Goal: Information Seeking & Learning: Compare options

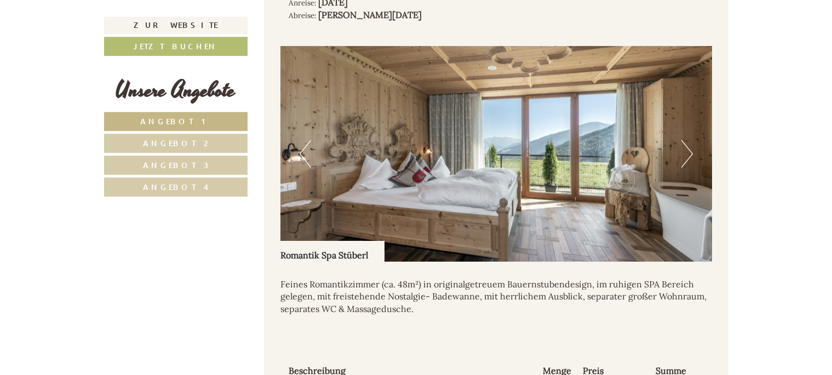
scroll to position [1509, 0]
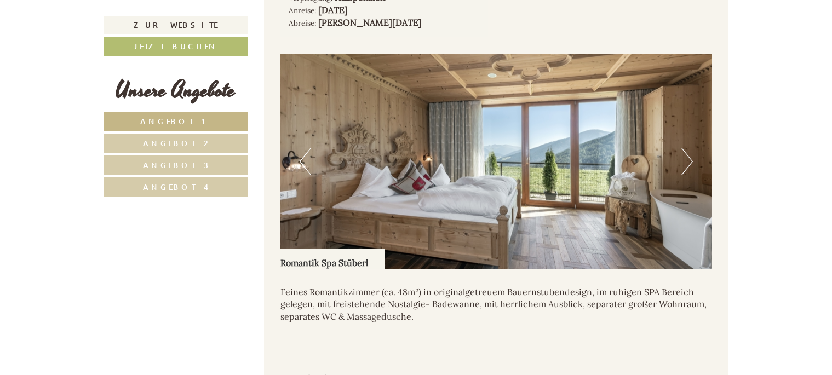
click at [689, 148] on button "Next" at bounding box center [688, 161] width 12 height 27
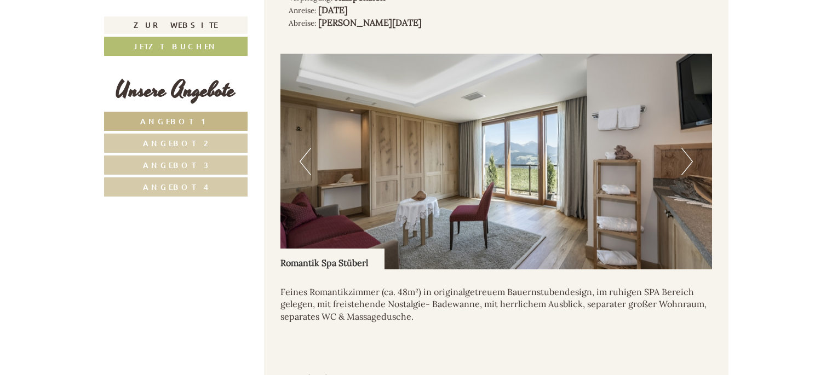
click at [689, 148] on button "Next" at bounding box center [688, 161] width 12 height 27
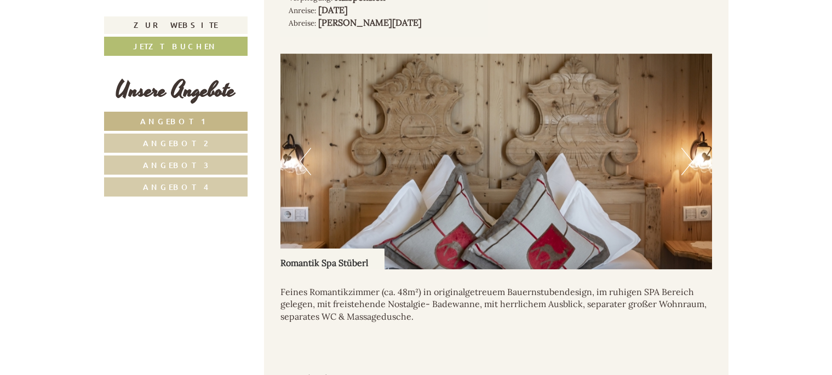
click at [689, 148] on button "Next" at bounding box center [688, 161] width 12 height 27
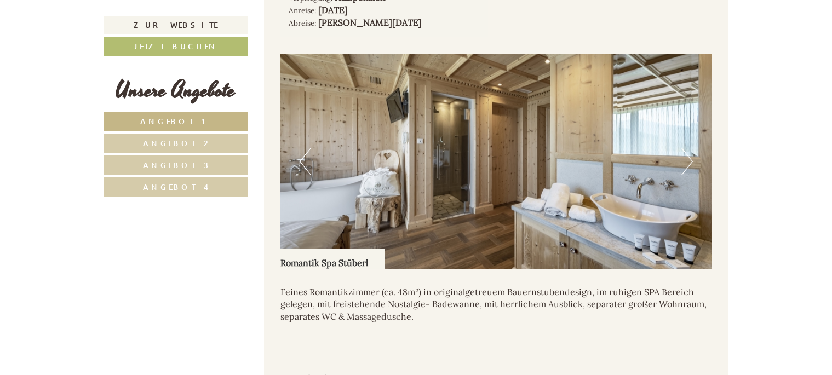
click at [689, 148] on button "Next" at bounding box center [688, 161] width 12 height 27
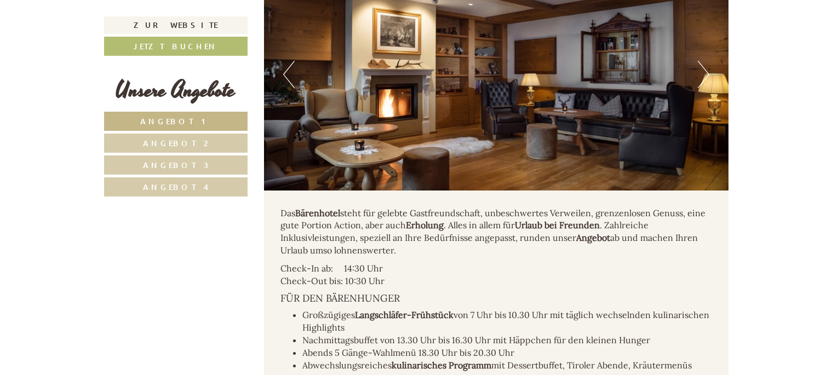
scroll to position [2906, 0]
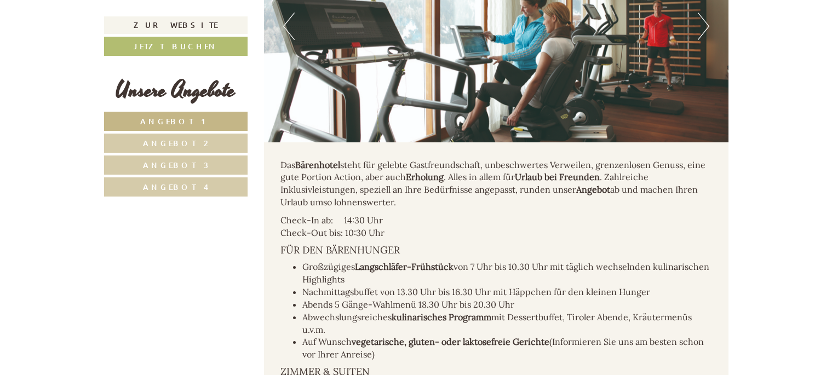
click at [178, 184] on span "Angebot 4" at bounding box center [176, 187] width 66 height 10
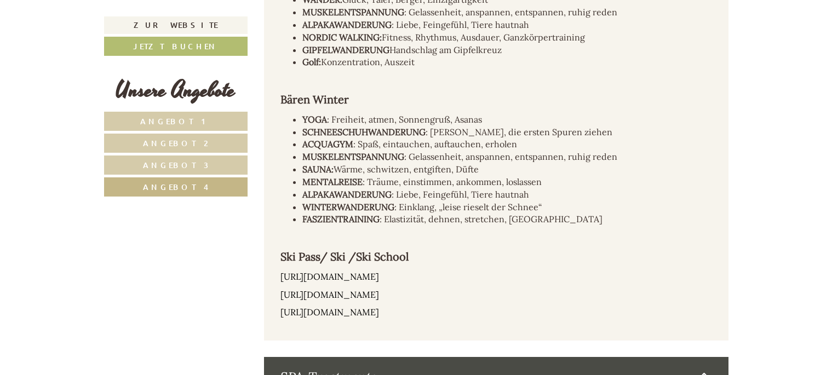
scroll to position [672, 0]
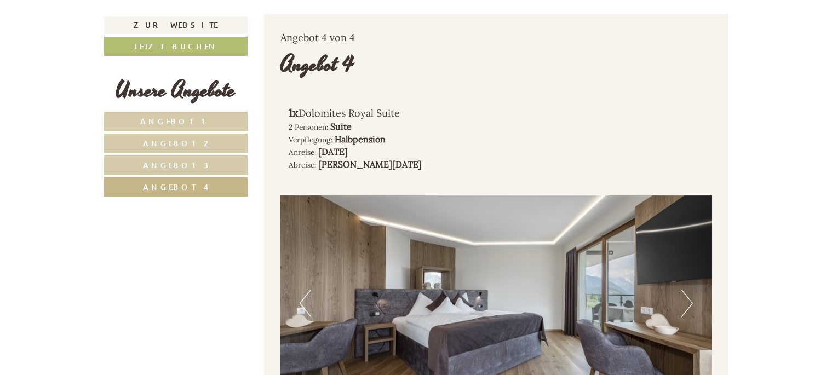
click at [167, 162] on span "Angebot 3" at bounding box center [176, 165] width 66 height 10
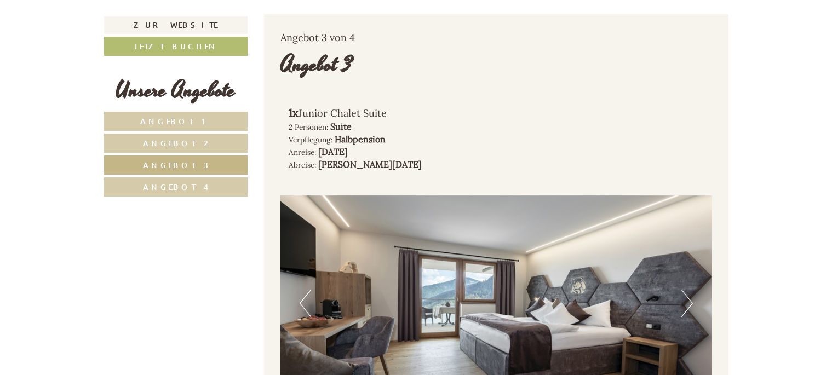
click at [174, 142] on span "Angebot 2" at bounding box center [175, 143] width 65 height 10
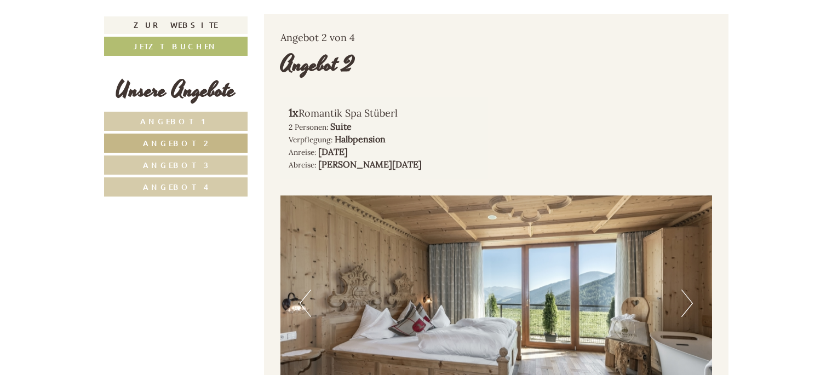
click at [179, 120] on span "Angebot 1" at bounding box center [175, 121] width 71 height 10
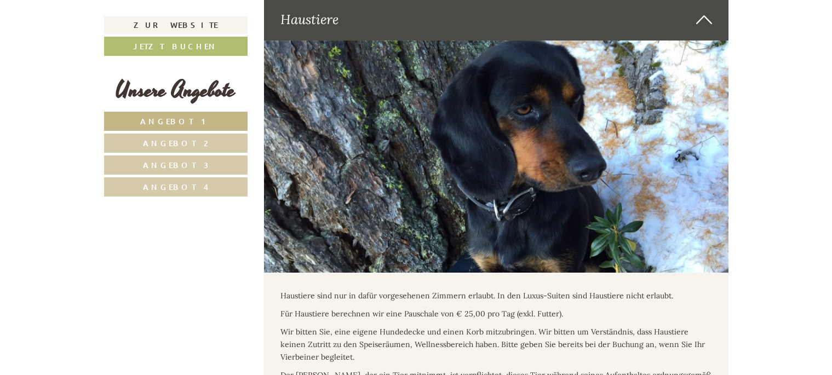
scroll to position [4360, 0]
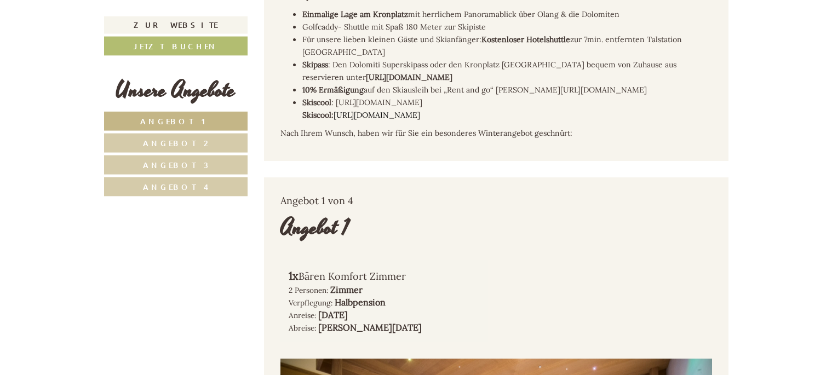
scroll to position [559, 0]
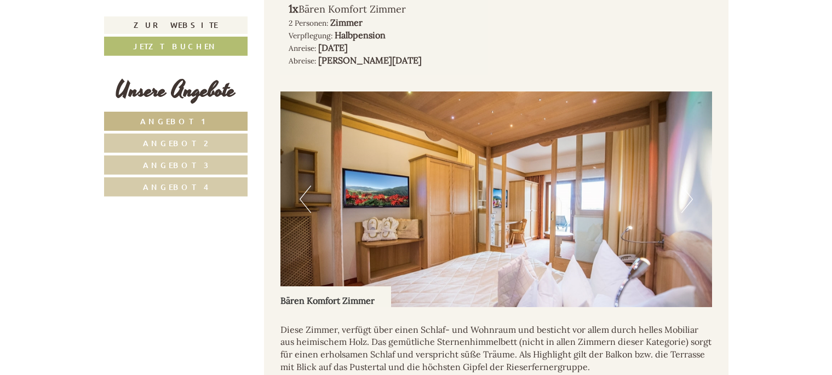
scroll to position [838, 0]
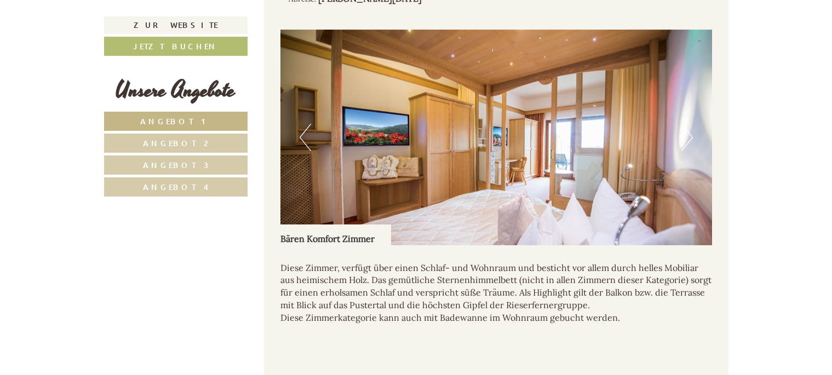
click at [689, 124] on button "Next" at bounding box center [688, 137] width 12 height 27
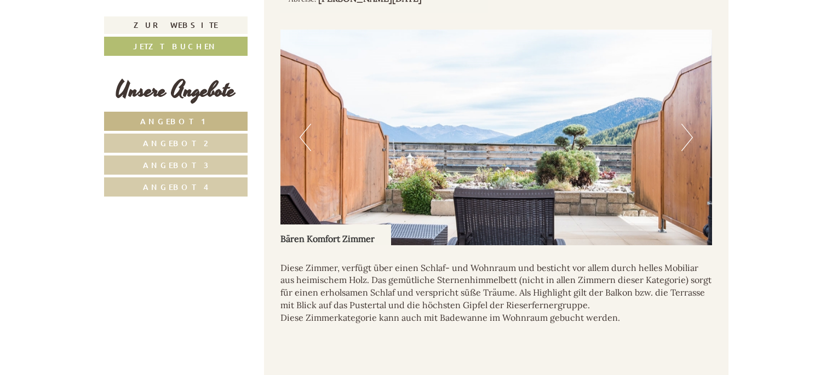
click at [689, 124] on button "Next" at bounding box center [688, 137] width 12 height 27
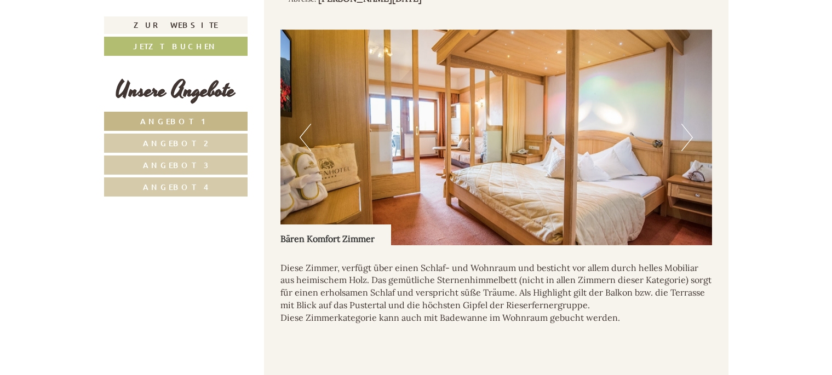
click at [689, 124] on button "Next" at bounding box center [688, 137] width 12 height 27
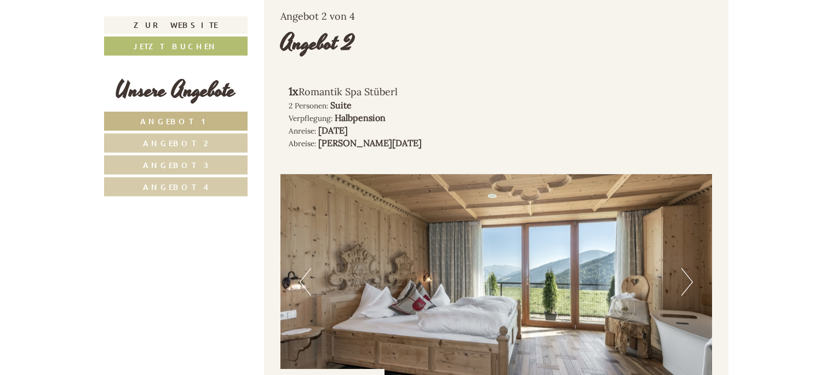
scroll to position [1397, 0]
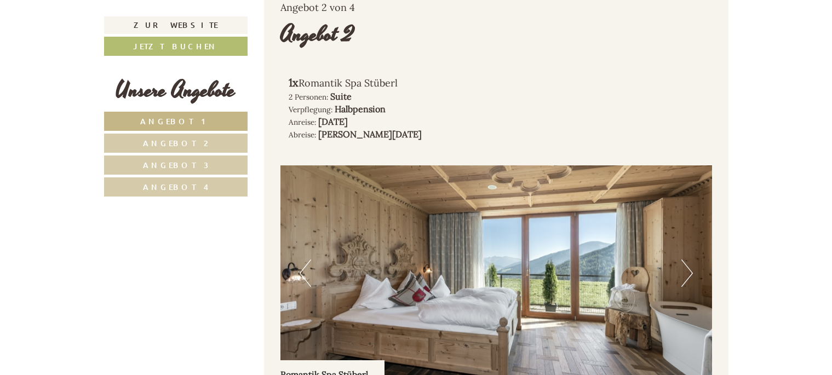
click at [687, 260] on button "Next" at bounding box center [688, 273] width 12 height 27
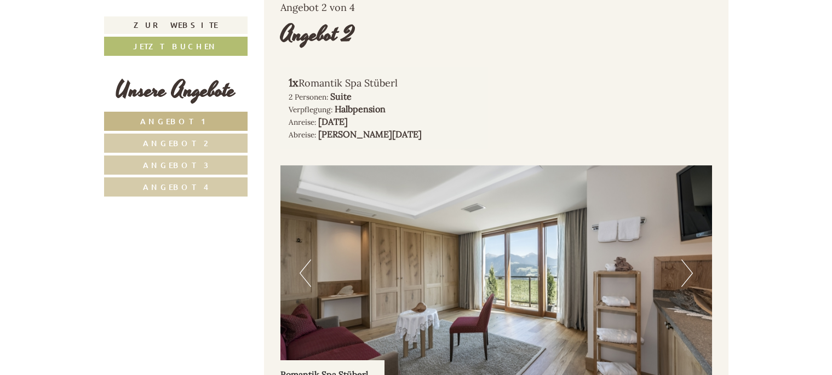
click at [687, 260] on button "Next" at bounding box center [688, 273] width 12 height 27
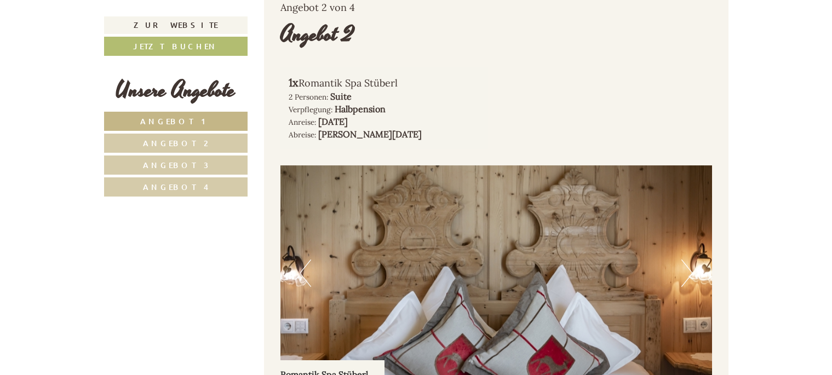
click at [687, 260] on button "Next" at bounding box center [688, 273] width 12 height 27
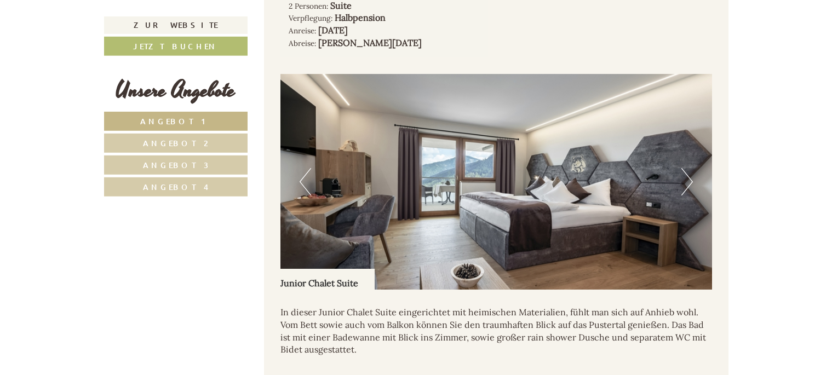
scroll to position [2180, 0]
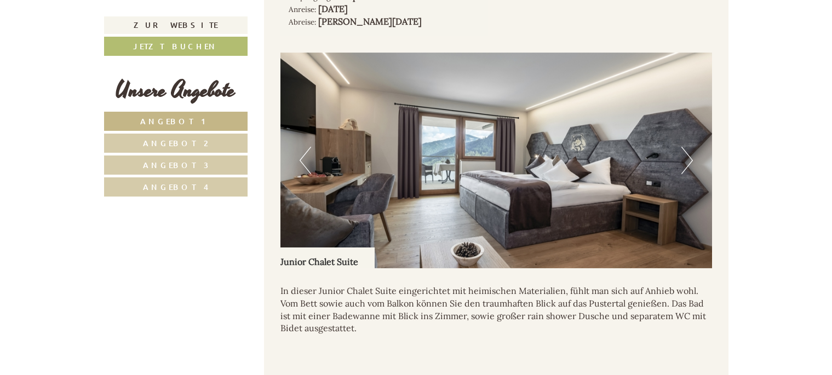
click at [689, 147] on button "Next" at bounding box center [688, 160] width 12 height 27
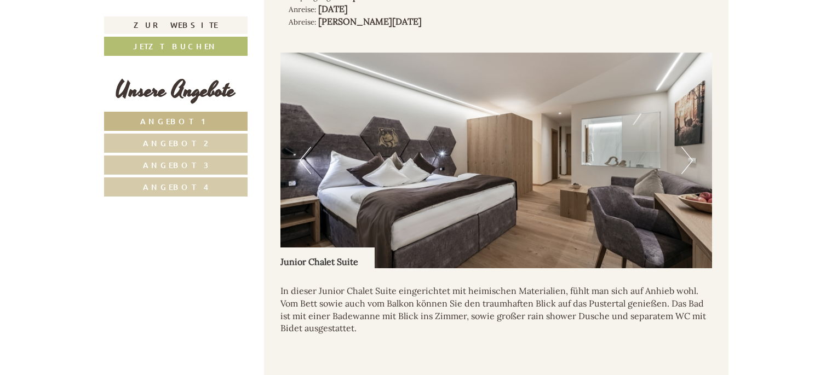
click at [689, 147] on button "Next" at bounding box center [688, 160] width 12 height 27
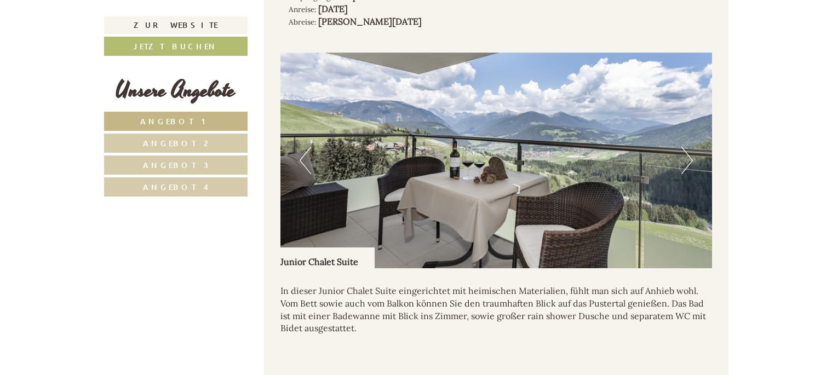
click at [689, 147] on button "Next" at bounding box center [688, 160] width 12 height 27
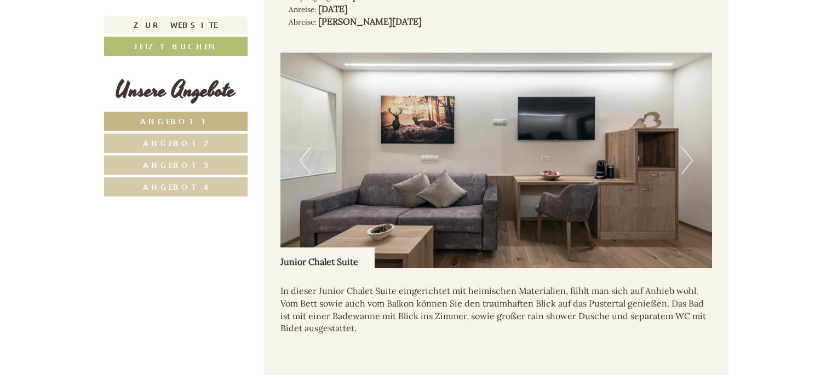
click at [689, 147] on button "Next" at bounding box center [688, 160] width 12 height 27
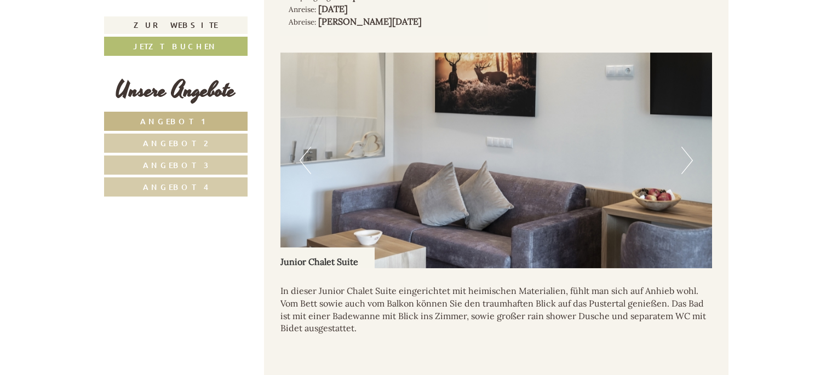
click at [689, 147] on button "Next" at bounding box center [688, 160] width 12 height 27
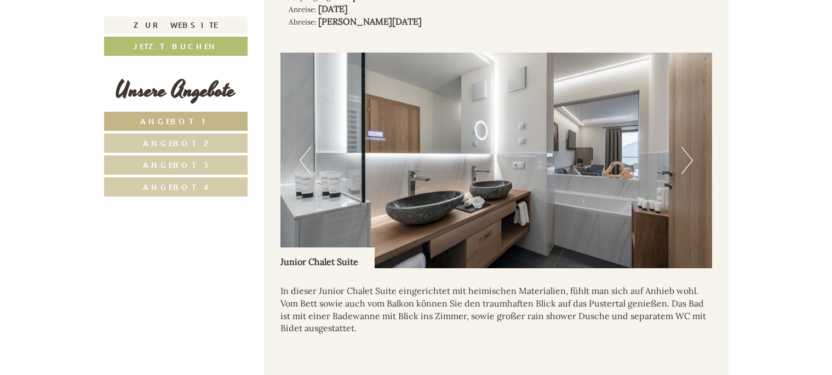
click at [689, 147] on button "Next" at bounding box center [688, 160] width 12 height 27
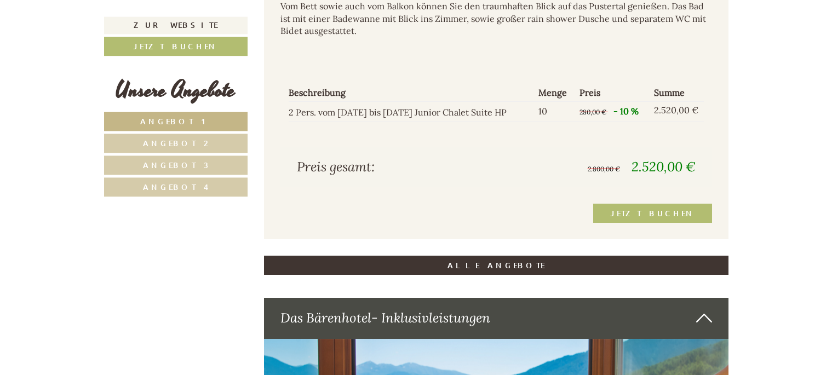
scroll to position [2534, 0]
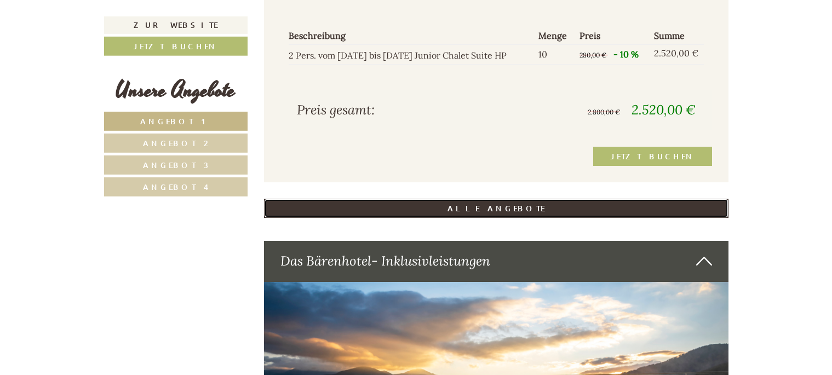
click at [492, 199] on link "ALLE ANGEBOTE" at bounding box center [496, 208] width 465 height 19
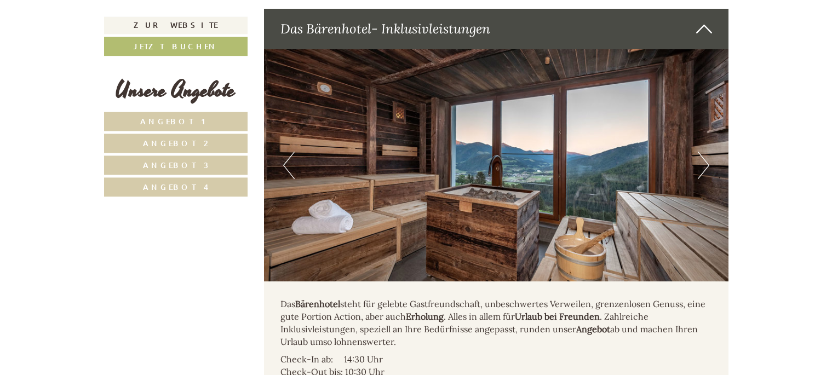
scroll to position [3523, 0]
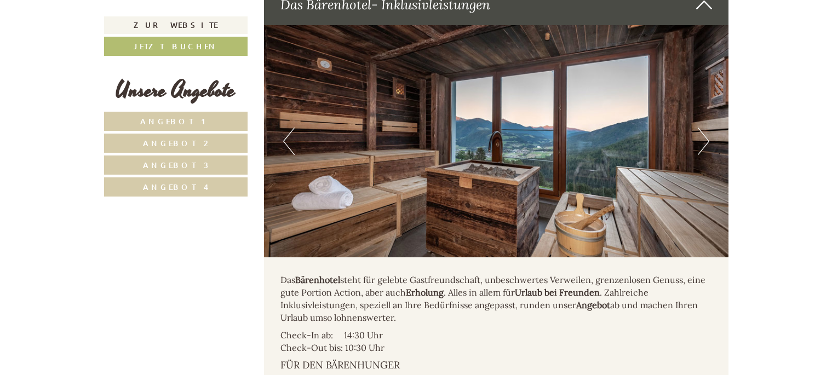
click at [707, 128] on button "Next" at bounding box center [704, 141] width 12 height 27
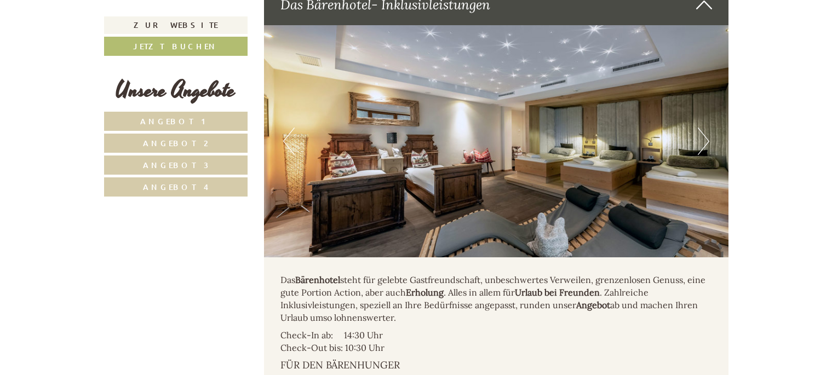
click at [707, 128] on button "Next" at bounding box center [704, 141] width 12 height 27
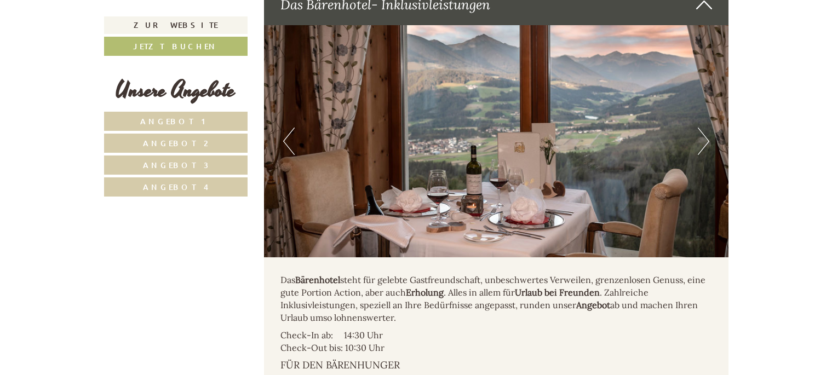
click at [707, 128] on button "Next" at bounding box center [704, 141] width 12 height 27
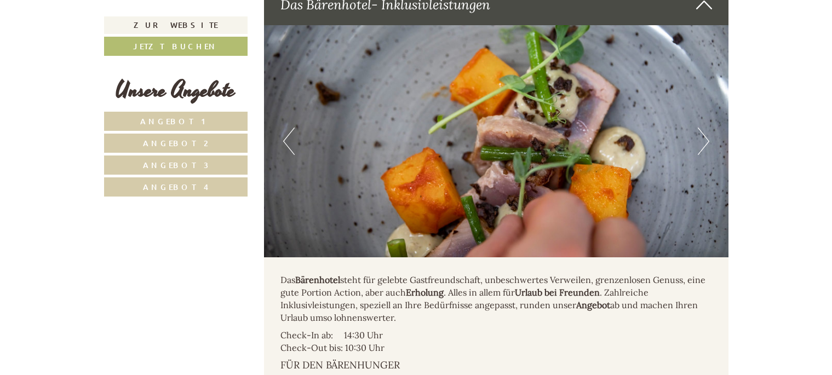
click at [707, 128] on button "Next" at bounding box center [704, 141] width 12 height 27
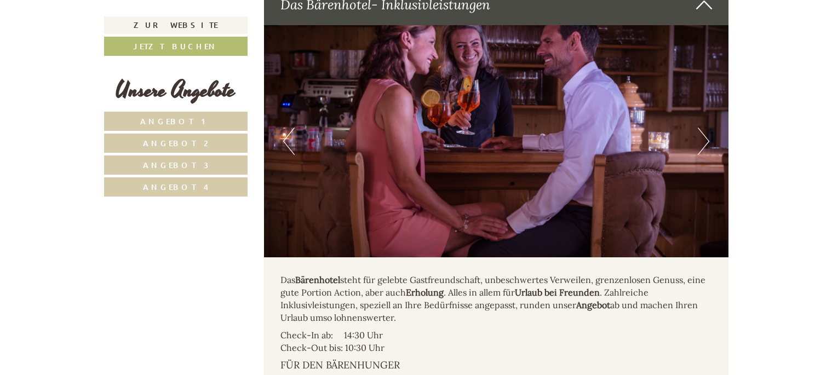
click at [707, 128] on button "Next" at bounding box center [704, 141] width 12 height 27
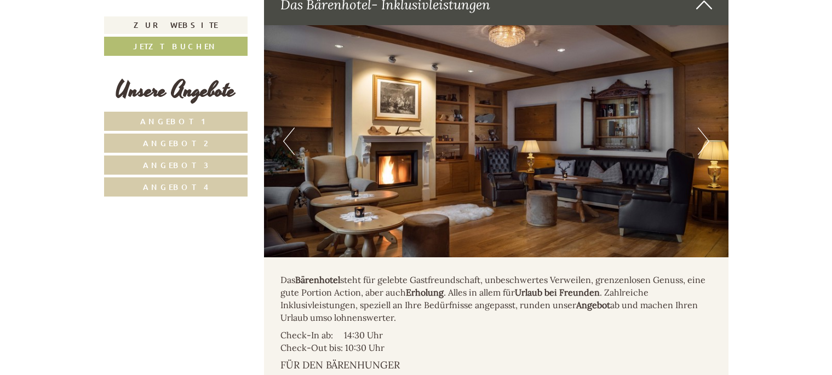
click at [702, 128] on button "Next" at bounding box center [704, 141] width 12 height 27
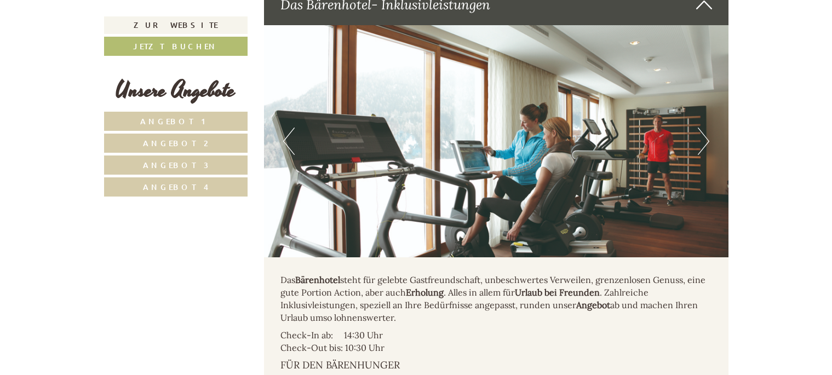
click at [702, 128] on button "Next" at bounding box center [704, 141] width 12 height 27
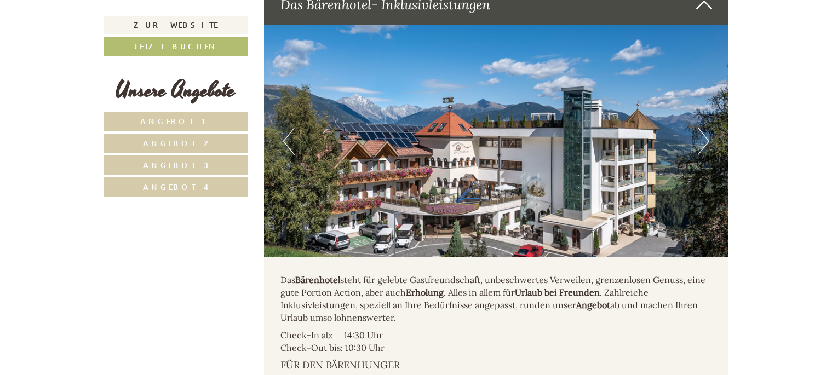
click at [704, 128] on button "Next" at bounding box center [704, 141] width 12 height 27
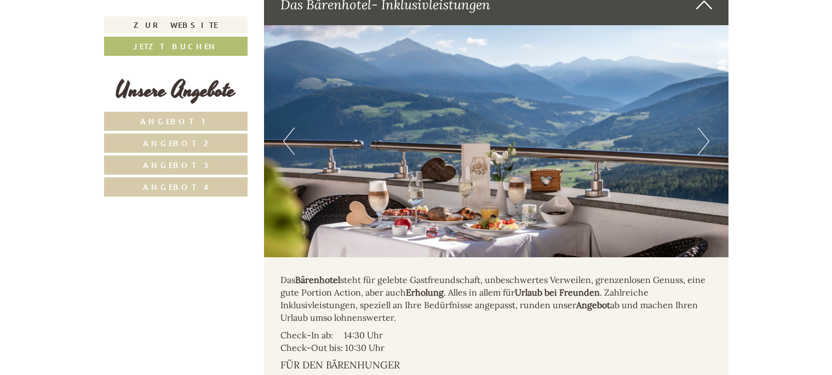
click at [704, 128] on button "Next" at bounding box center [704, 141] width 12 height 27
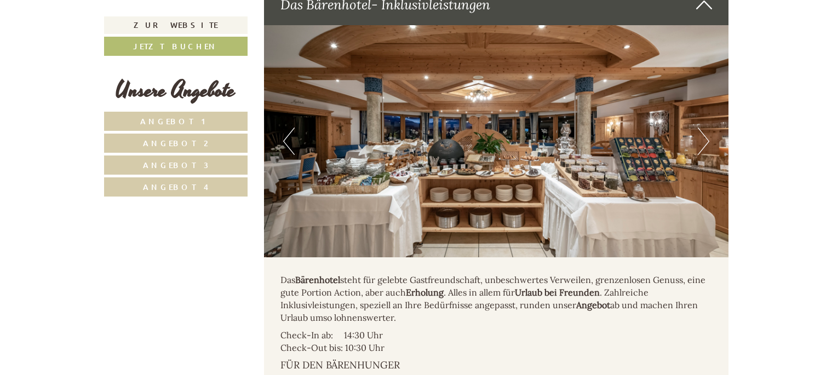
click at [705, 128] on button "Next" at bounding box center [704, 141] width 12 height 27
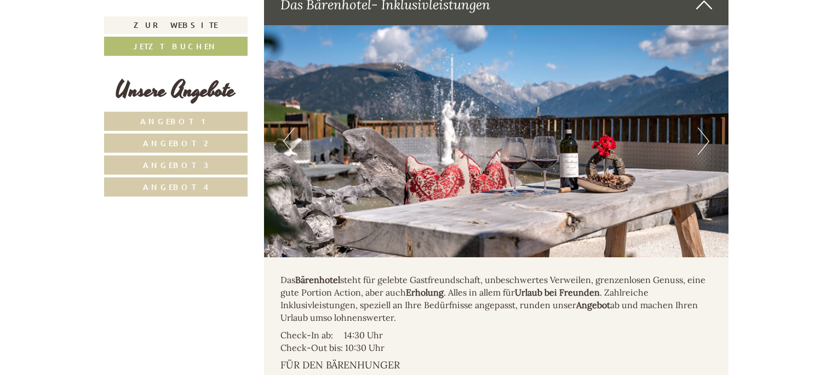
click at [706, 128] on button "Next" at bounding box center [704, 141] width 12 height 27
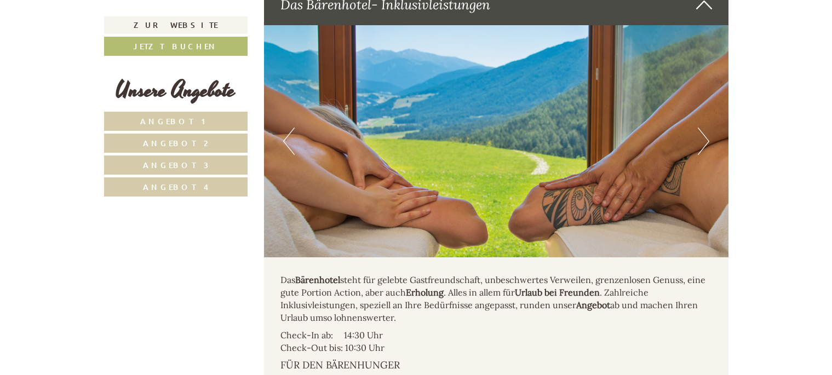
click at [707, 128] on button "Next" at bounding box center [704, 141] width 12 height 27
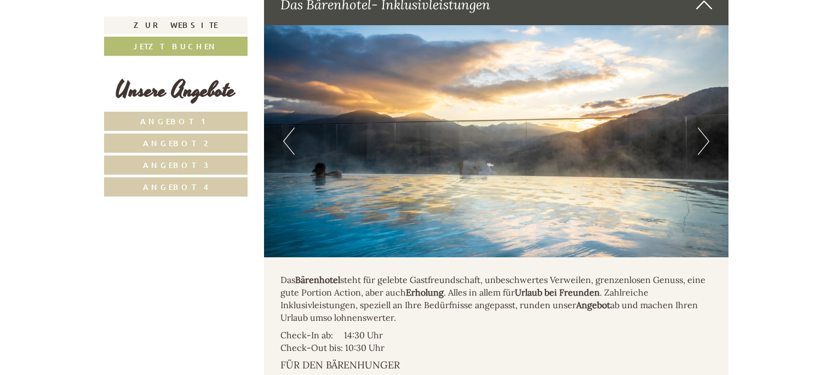
click at [707, 128] on button "Next" at bounding box center [704, 141] width 12 height 27
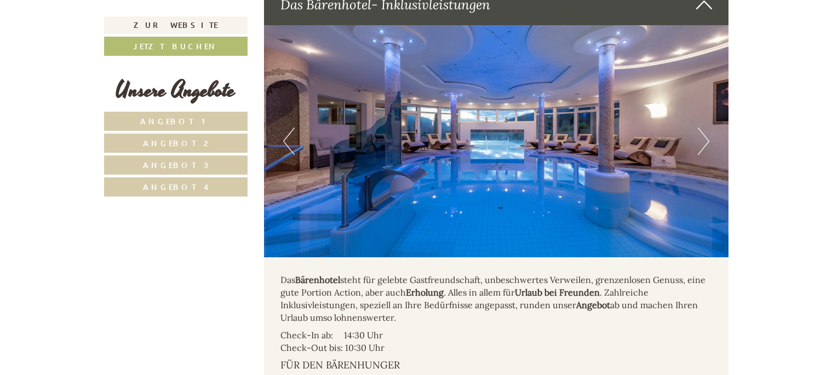
click at [705, 128] on button "Next" at bounding box center [704, 141] width 12 height 27
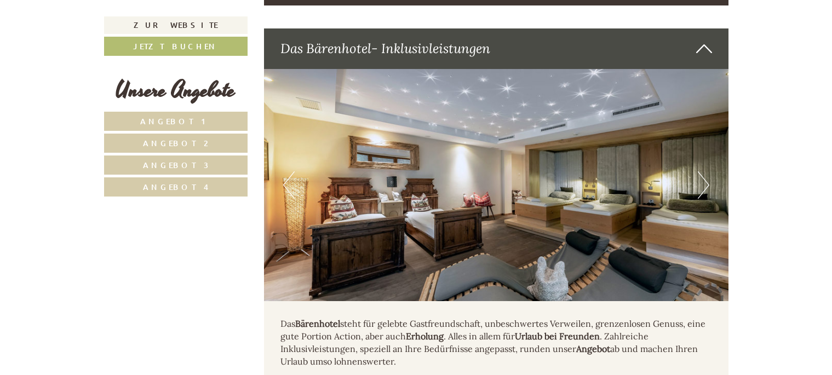
scroll to position [3467, 0]
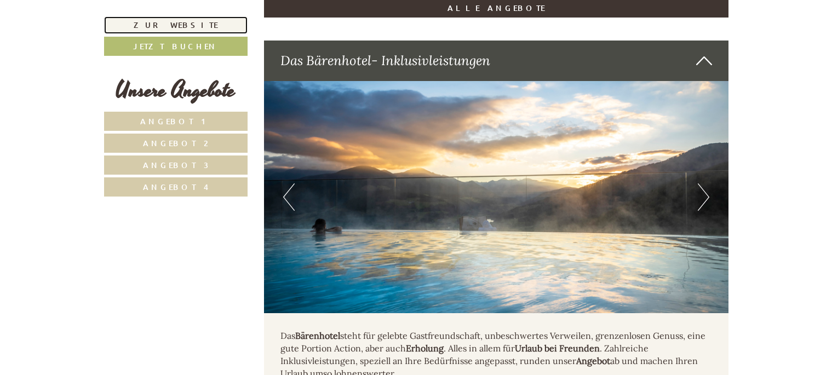
click at [176, 26] on link "Zur Website" at bounding box center [176, 25] width 144 height 18
